Goal: Find specific page/section: Find specific page/section

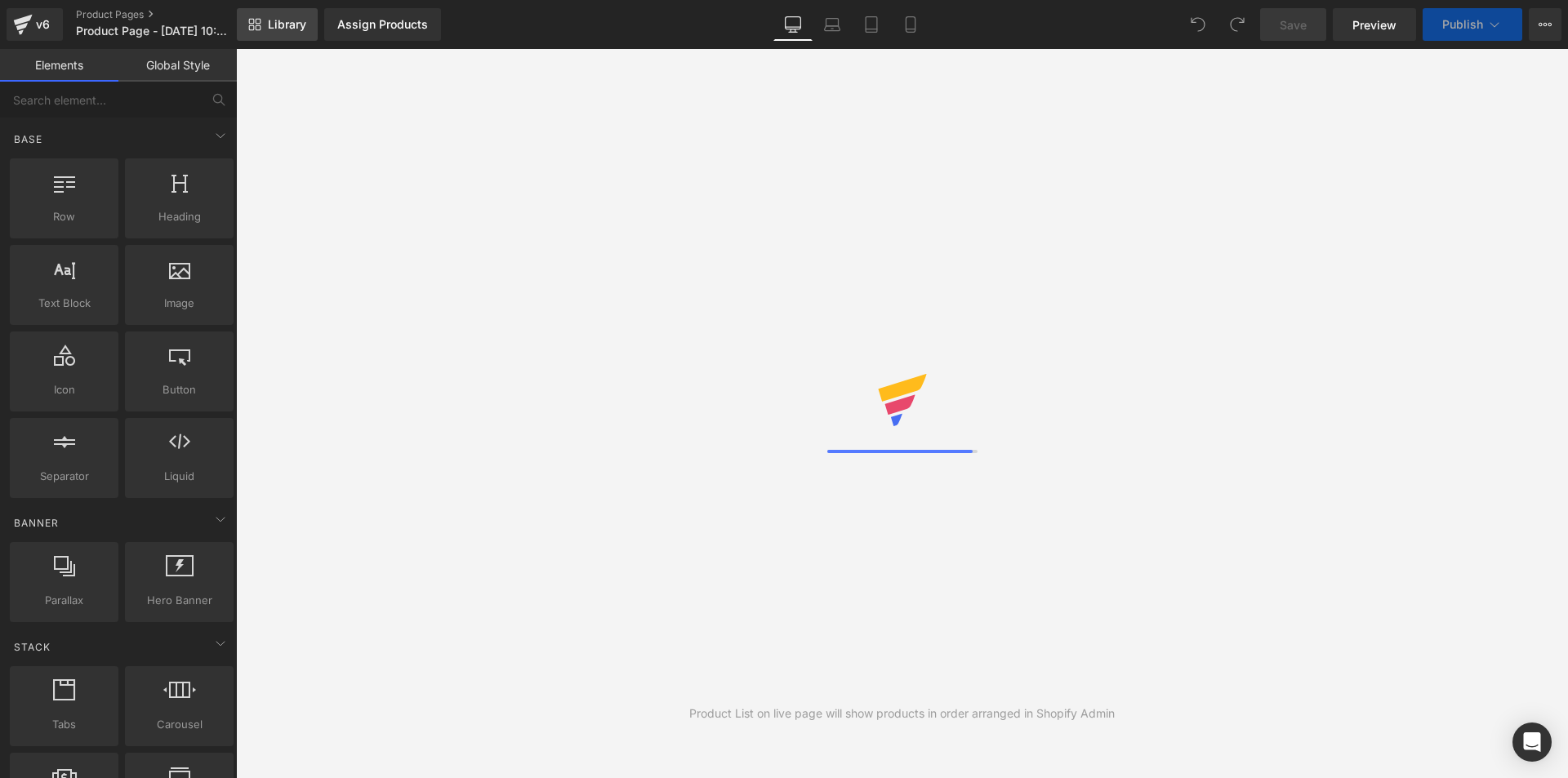
click at [275, 30] on span "Library" at bounding box center [287, 25] width 39 height 15
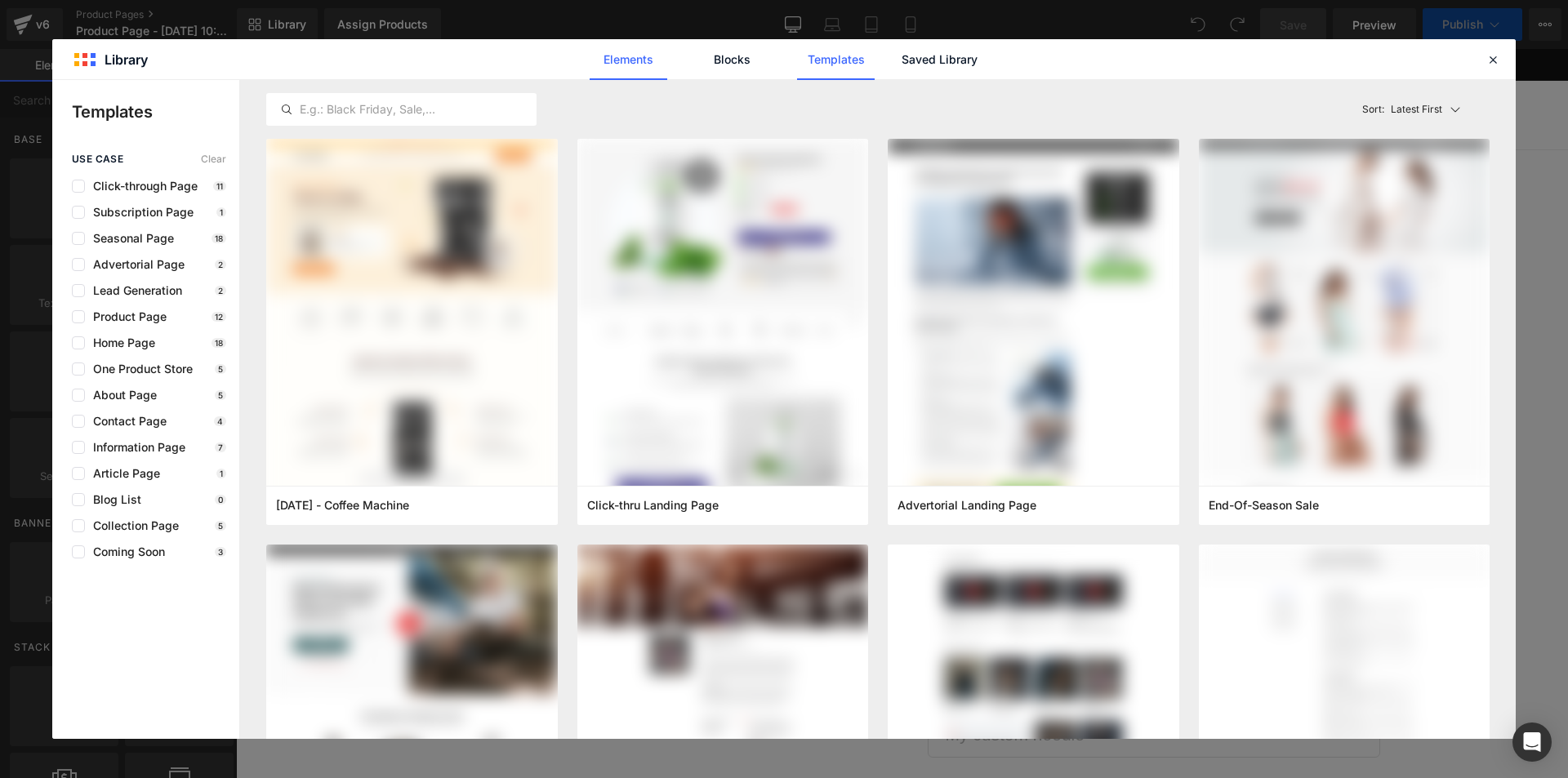
click at [643, 56] on link "Elements" at bounding box center [628, 60] width 78 height 41
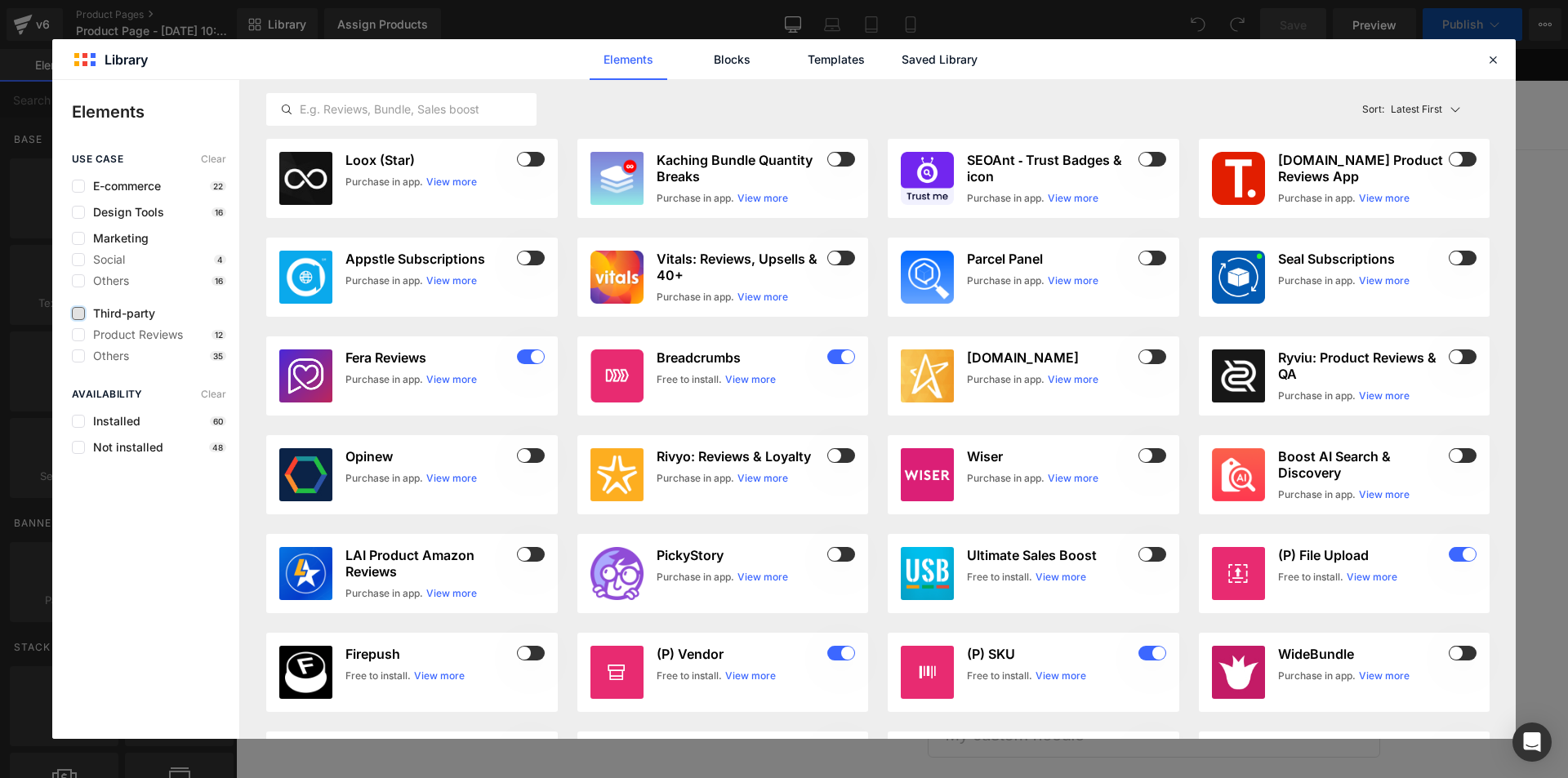
click at [80, 316] on label at bounding box center [79, 314] width 13 height 13
click at [79, 314] on input "checkbox" at bounding box center [79, 314] width 0 height 0
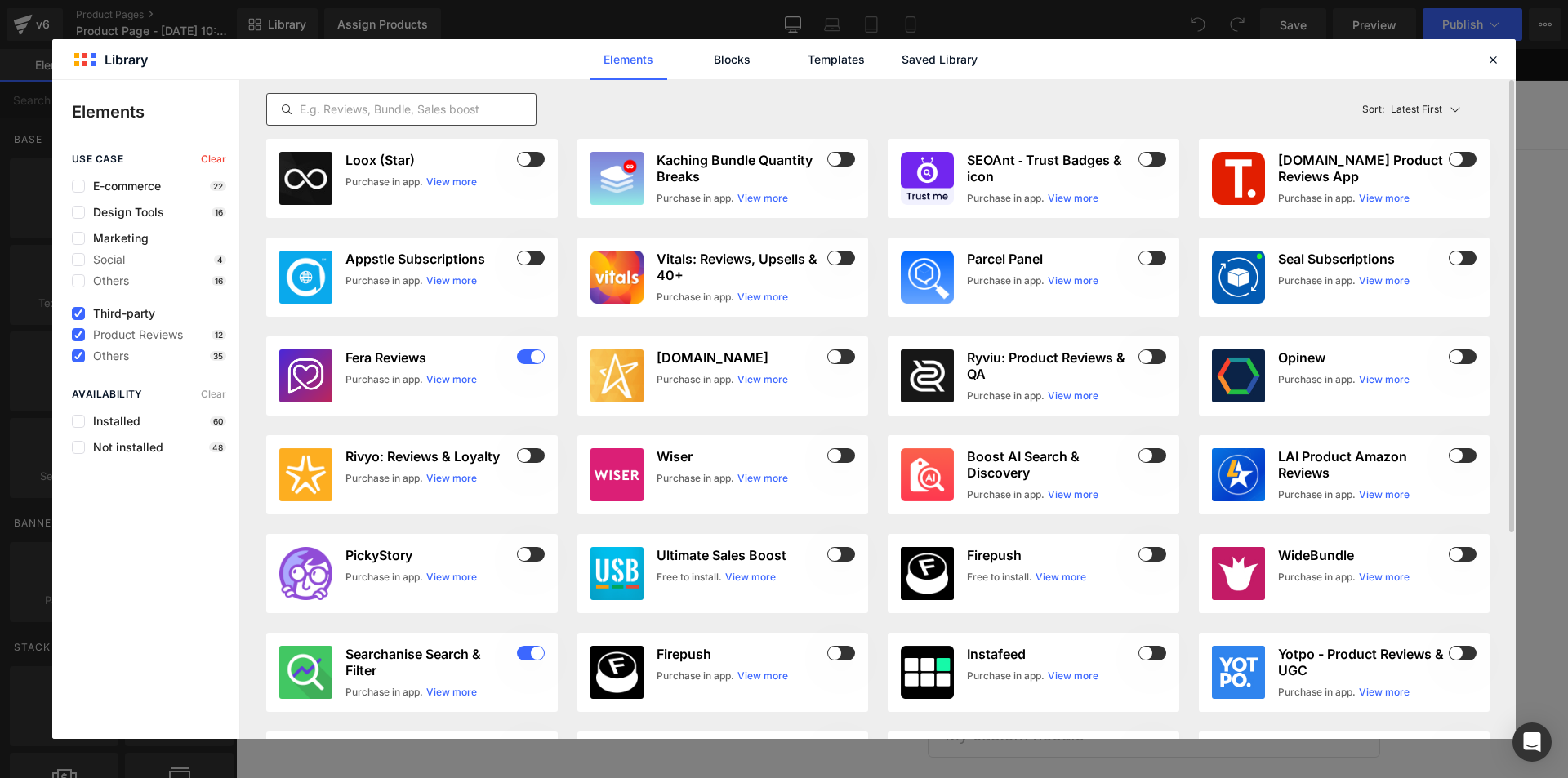
click at [382, 111] on input "text" at bounding box center [402, 110] width 269 height 20
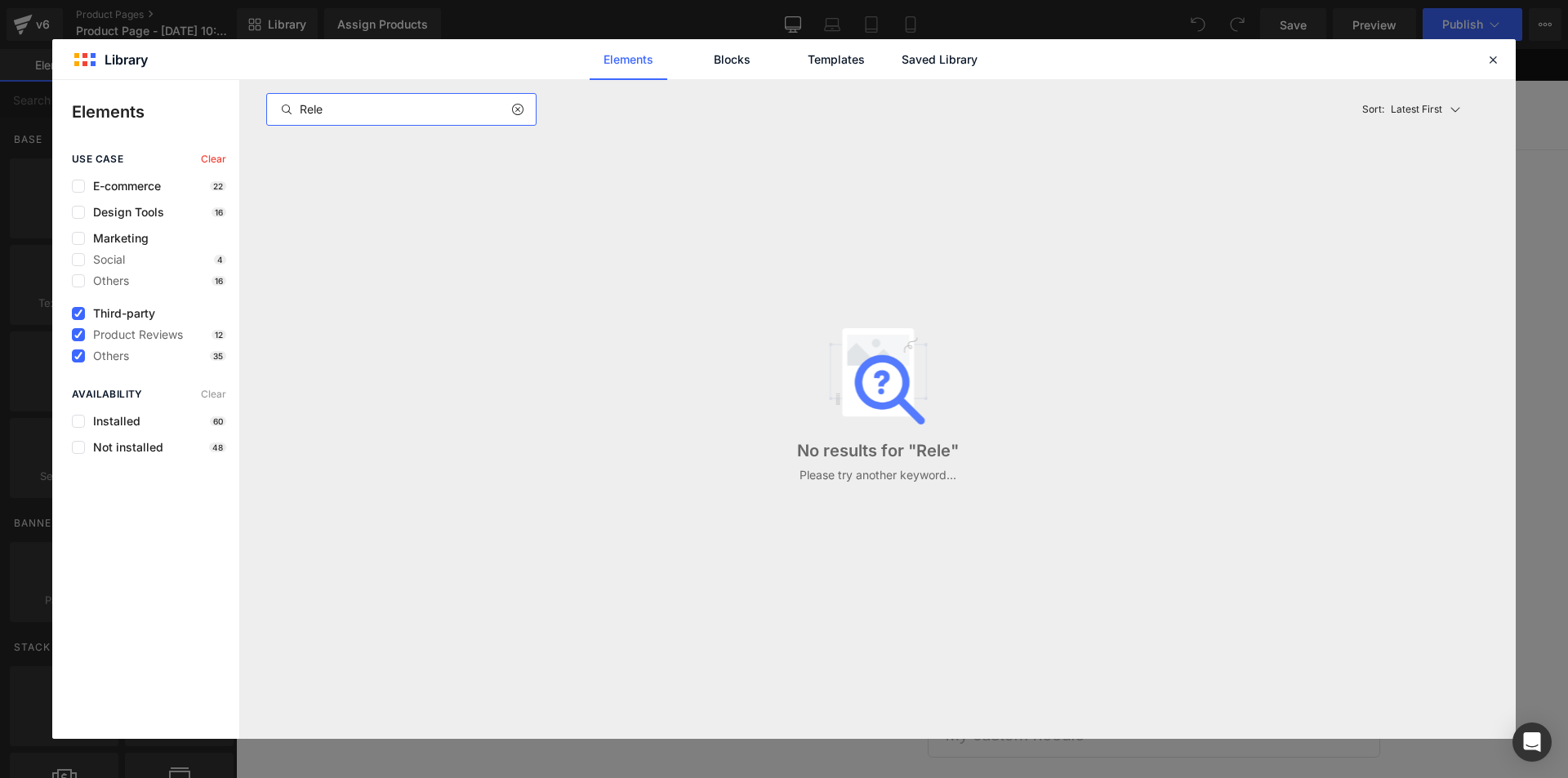
type input "Rele"
click at [84, 421] on label at bounding box center [79, 421] width 13 height 13
click at [79, 421] on input "checkbox" at bounding box center [79, 421] width 0 height 0
click at [515, 112] on icon at bounding box center [517, 110] width 11 height 13
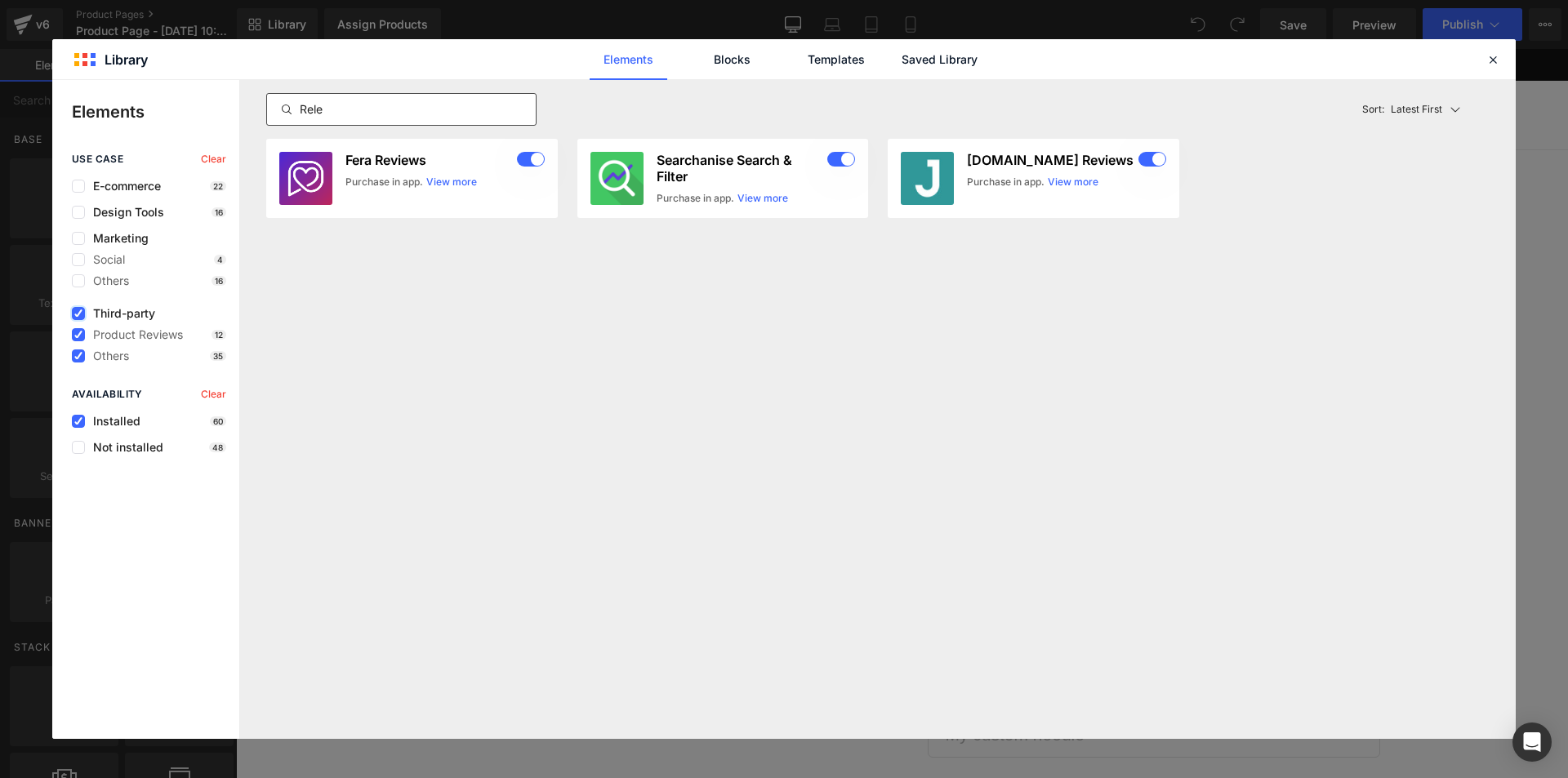
click at [79, 314] on icon at bounding box center [79, 314] width 8 height 0
click at [79, 314] on input "checkbox" at bounding box center [79, 314] width 0 height 0
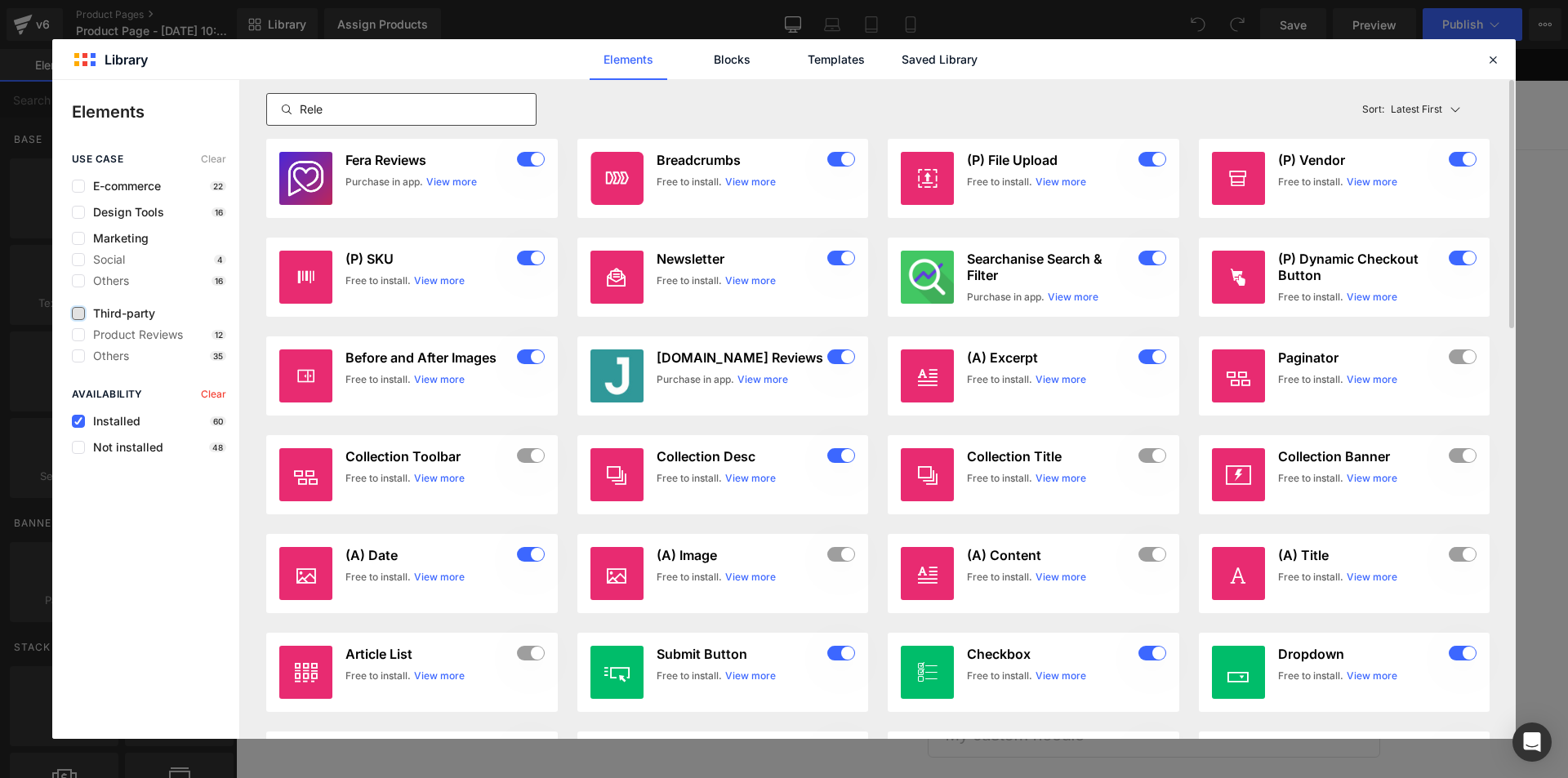
click at [380, 108] on input "Rele" at bounding box center [402, 110] width 269 height 20
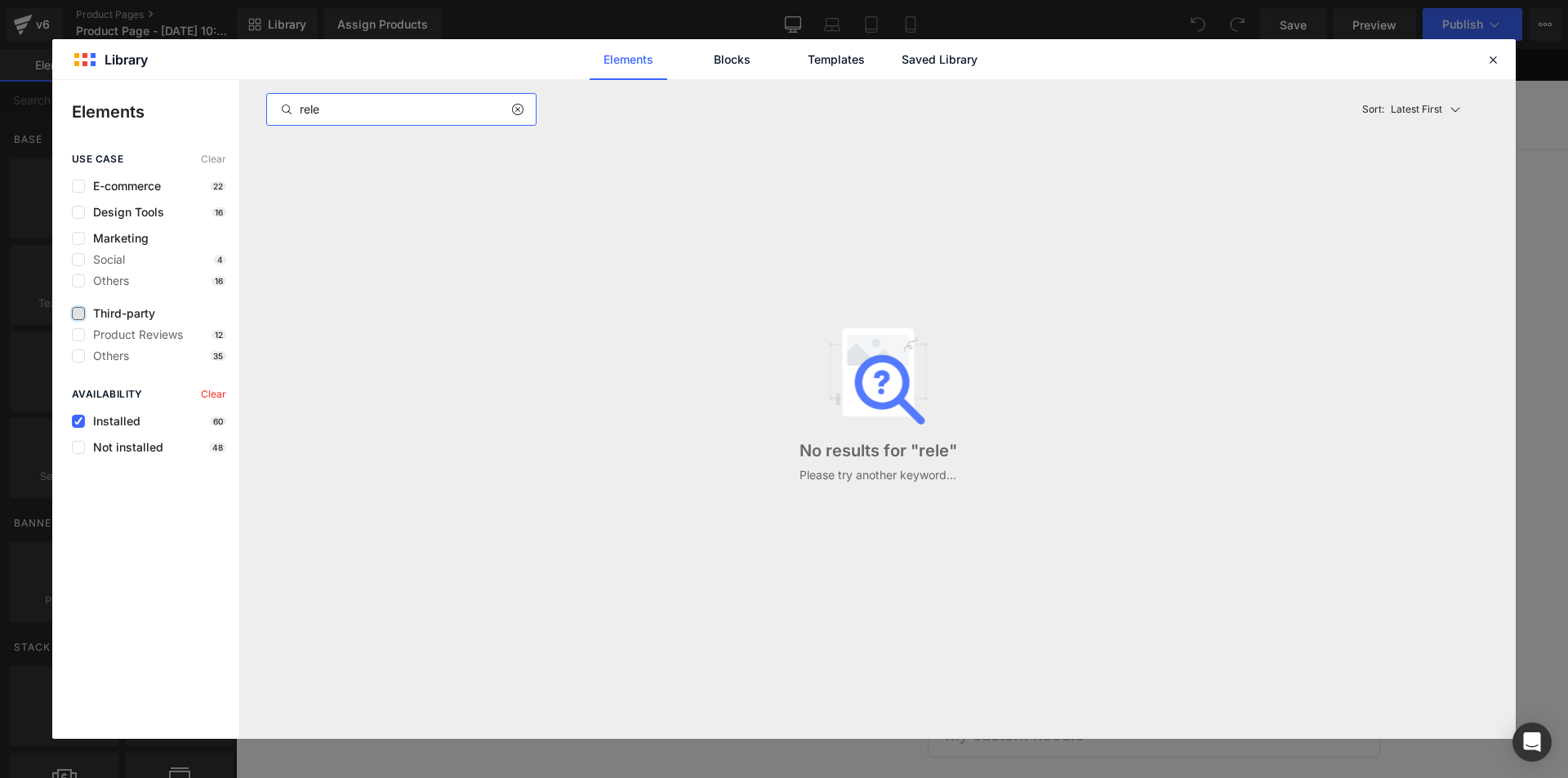
type input "rele"
click at [1497, 61] on icon at bounding box center [1493, 60] width 15 height 15
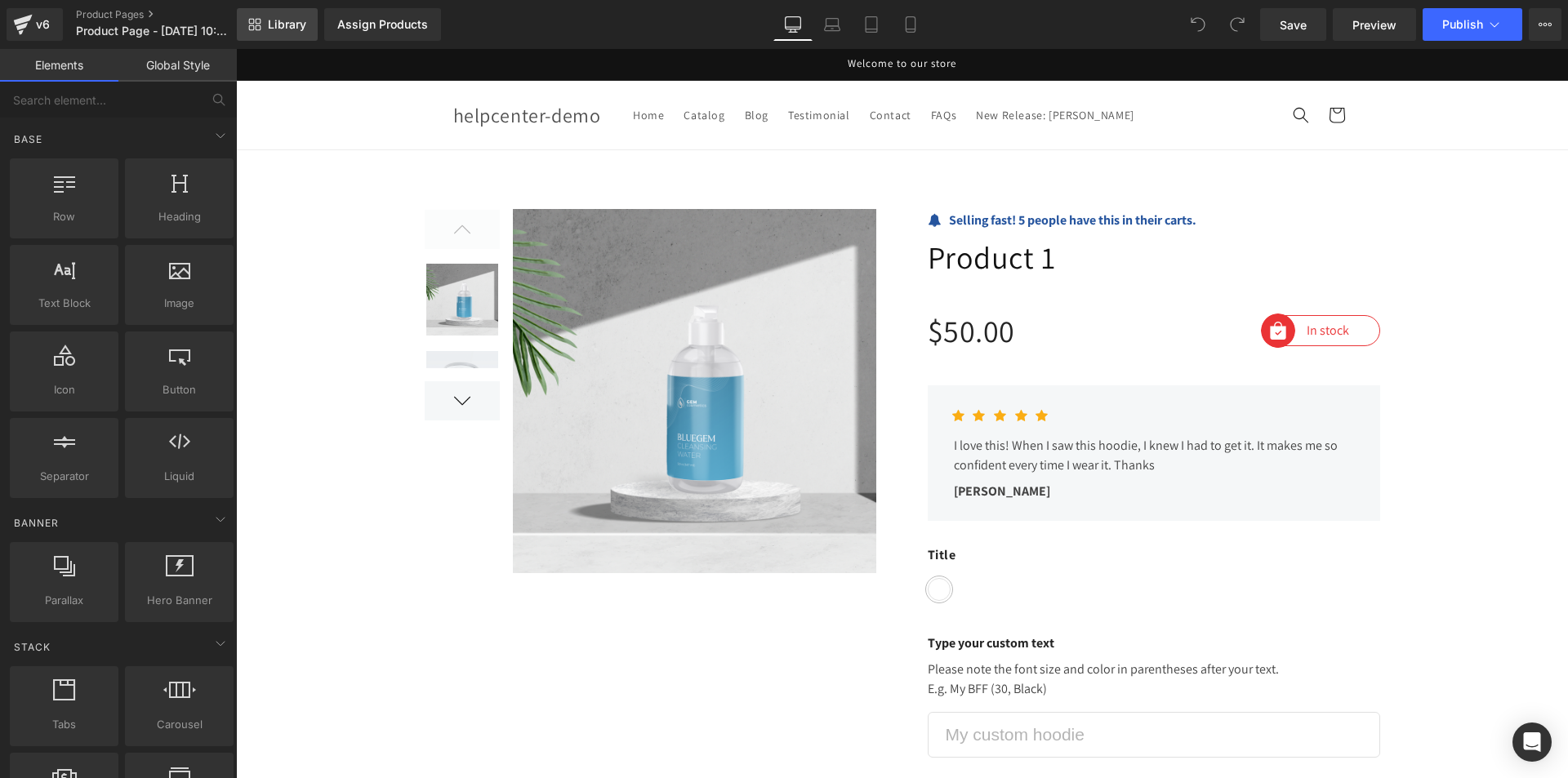
click at [279, 22] on span "Library" at bounding box center [287, 25] width 39 height 15
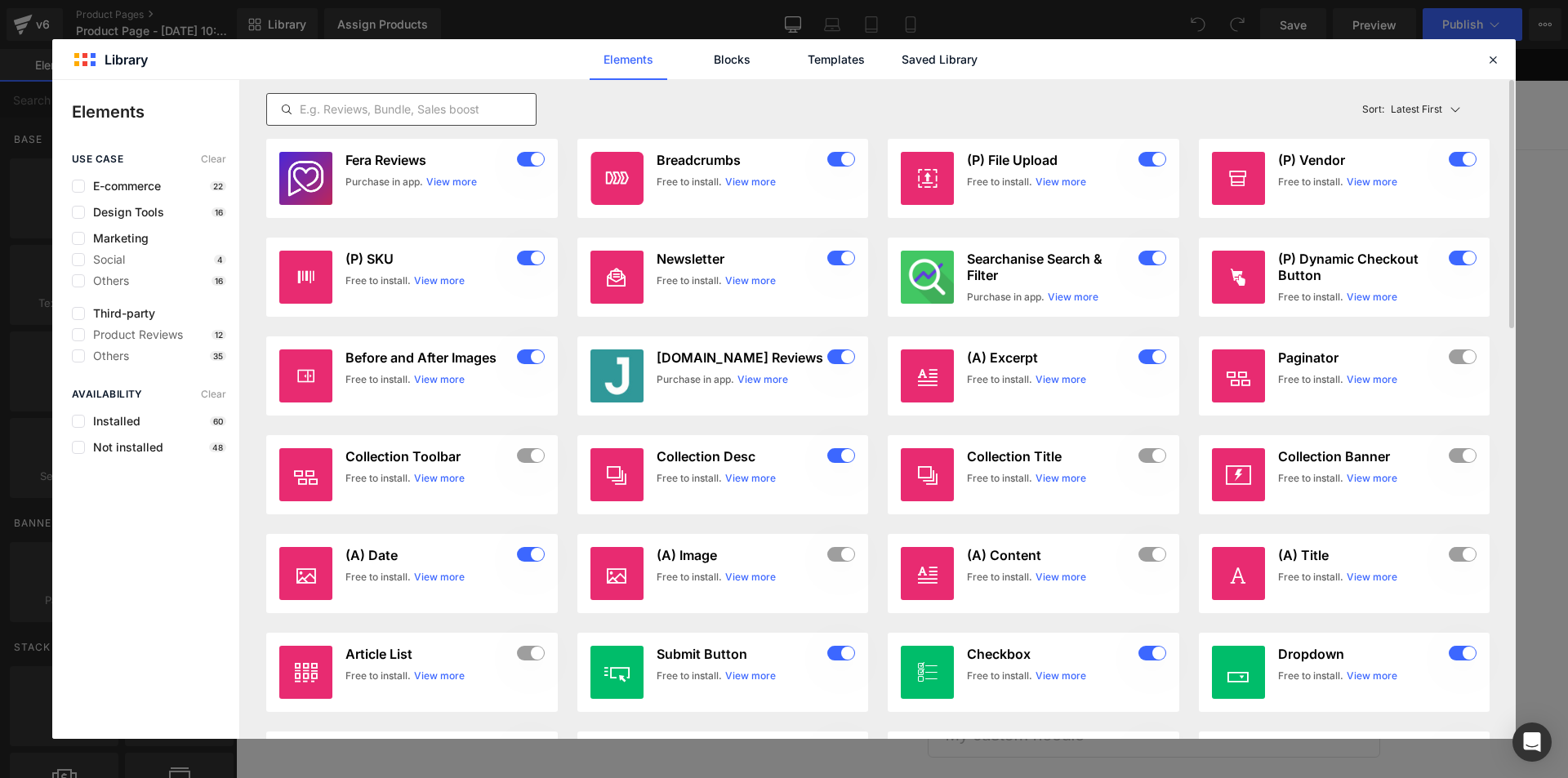
click at [425, 107] on input "text" at bounding box center [402, 110] width 269 height 20
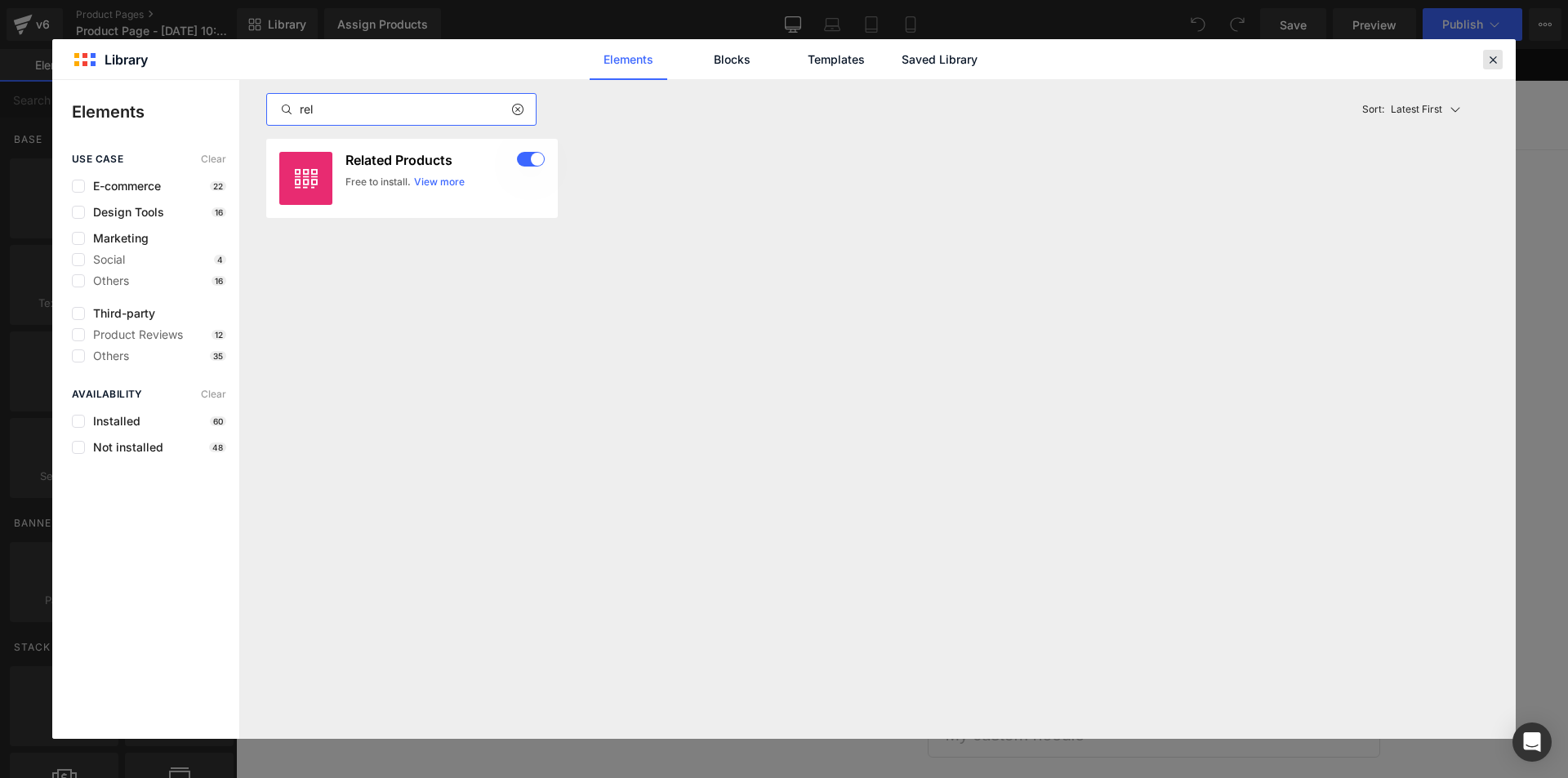
type input "rel"
click at [1501, 64] on div at bounding box center [1493, 60] width 20 height 20
